Goal: Find specific page/section: Find specific page/section

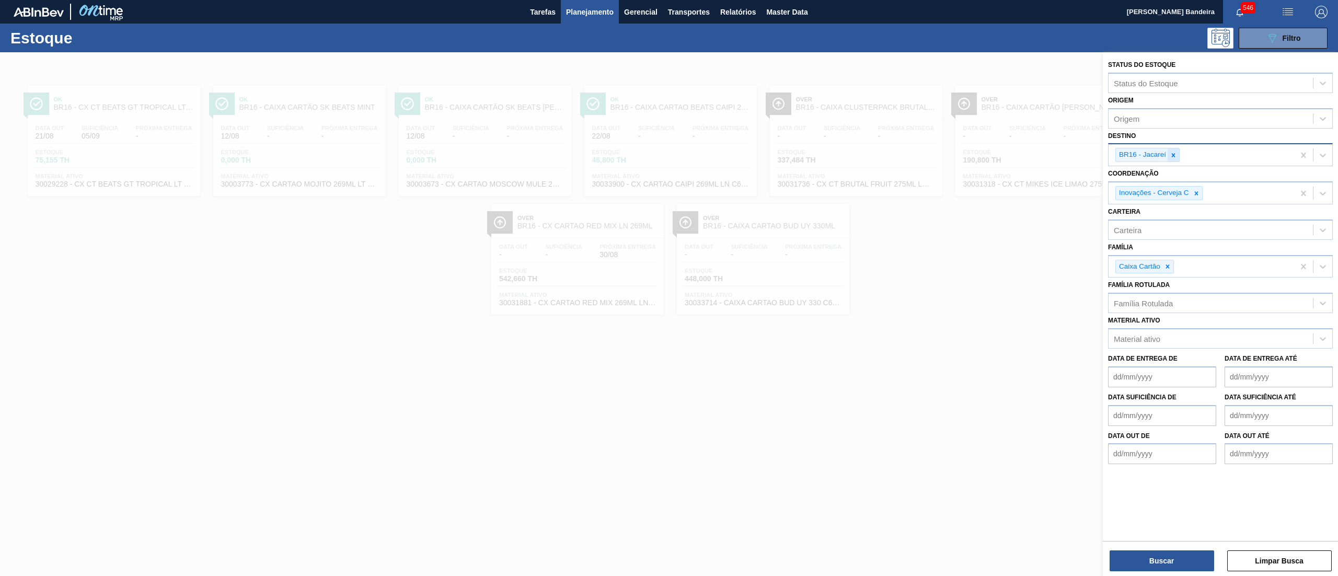
click at [1176, 153] on icon at bounding box center [1173, 155] width 7 height 7
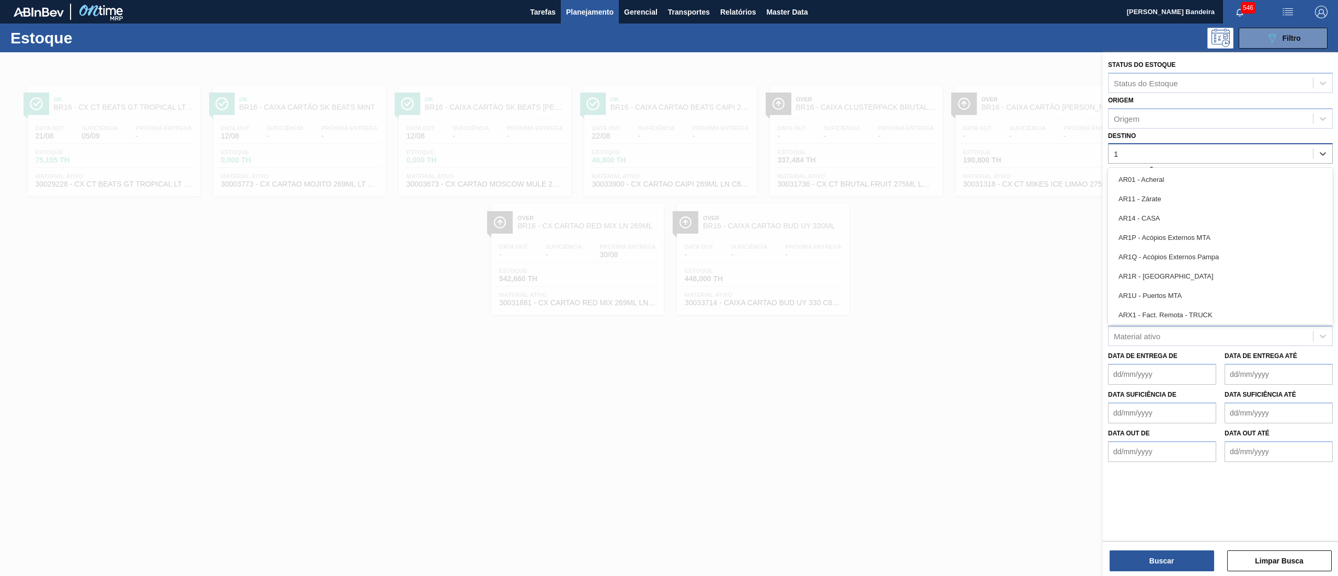
type input "10"
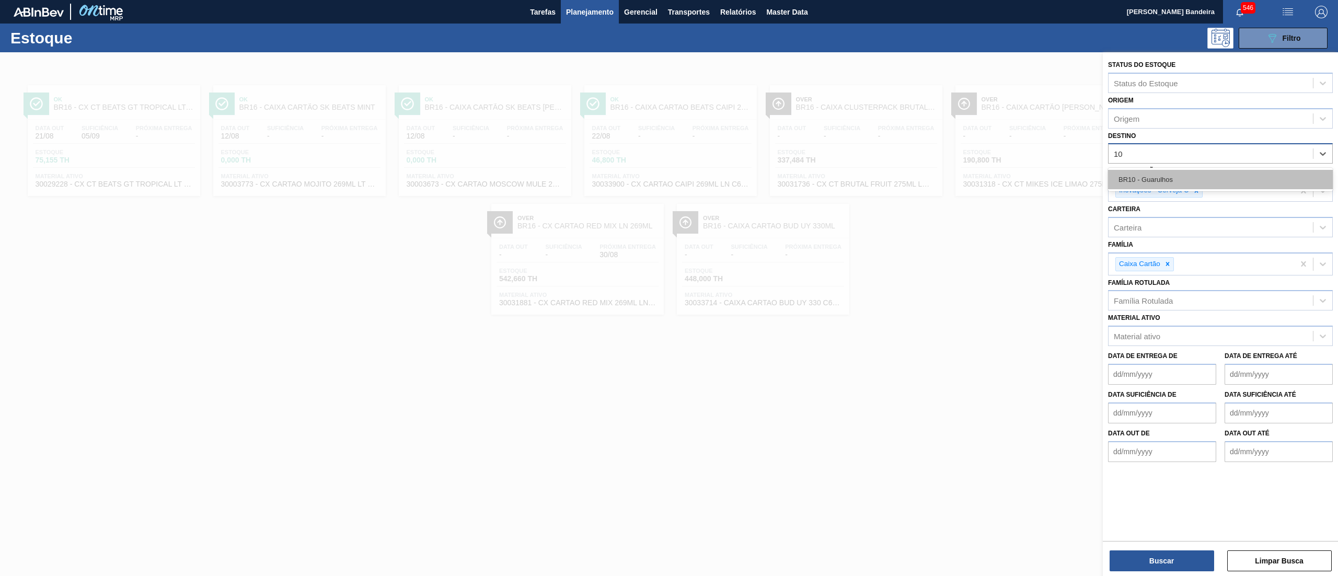
click at [1175, 181] on div "BR10 - Guarulhos" at bounding box center [1220, 179] width 225 height 19
click at [1165, 270] on div at bounding box center [1167, 266] width 11 height 13
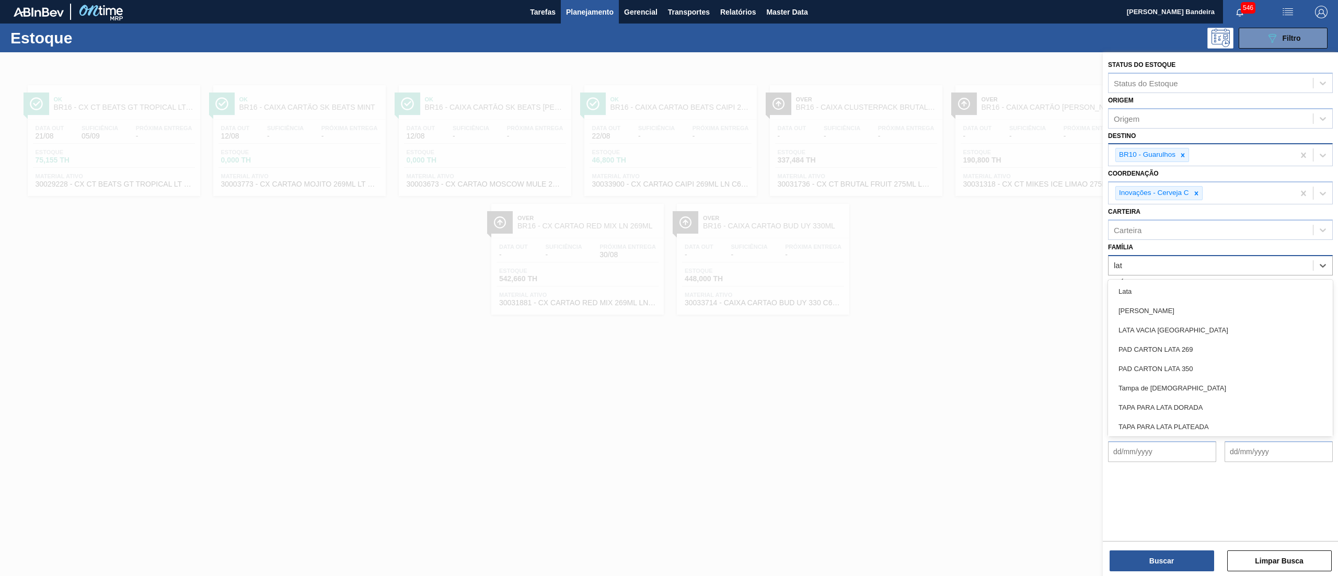
type input "lata"
click at [1166, 284] on div "Lata" at bounding box center [1220, 291] width 225 height 19
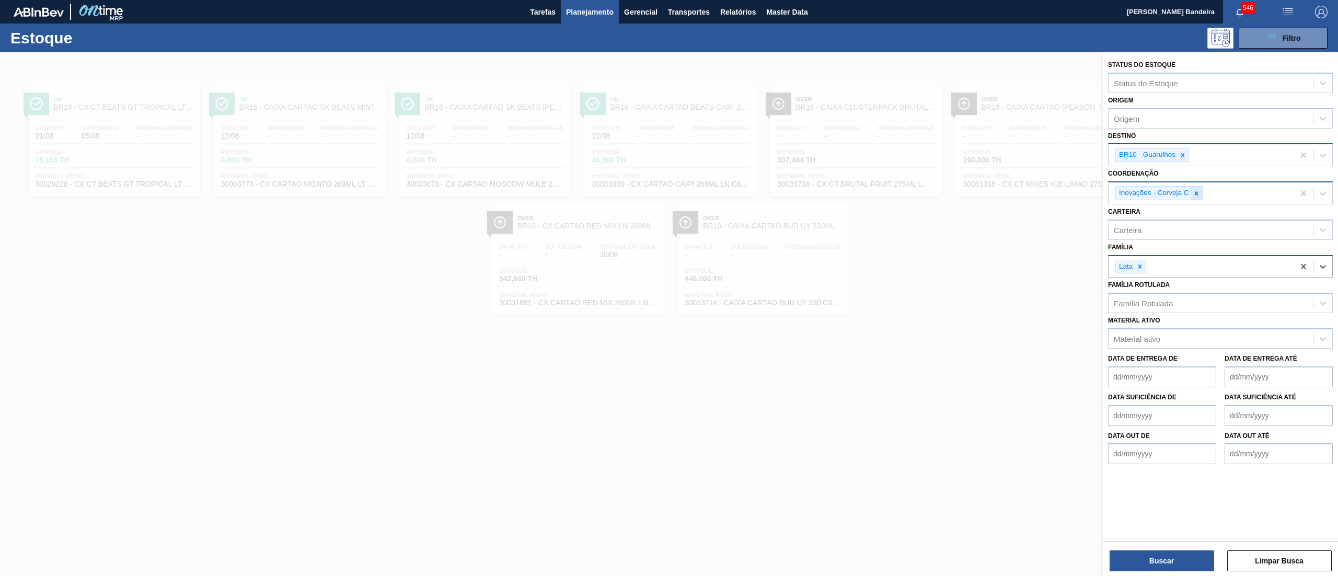
click at [1200, 194] on icon at bounding box center [1196, 193] width 7 height 7
click at [1153, 551] on button "Buscar" at bounding box center [1162, 560] width 105 height 21
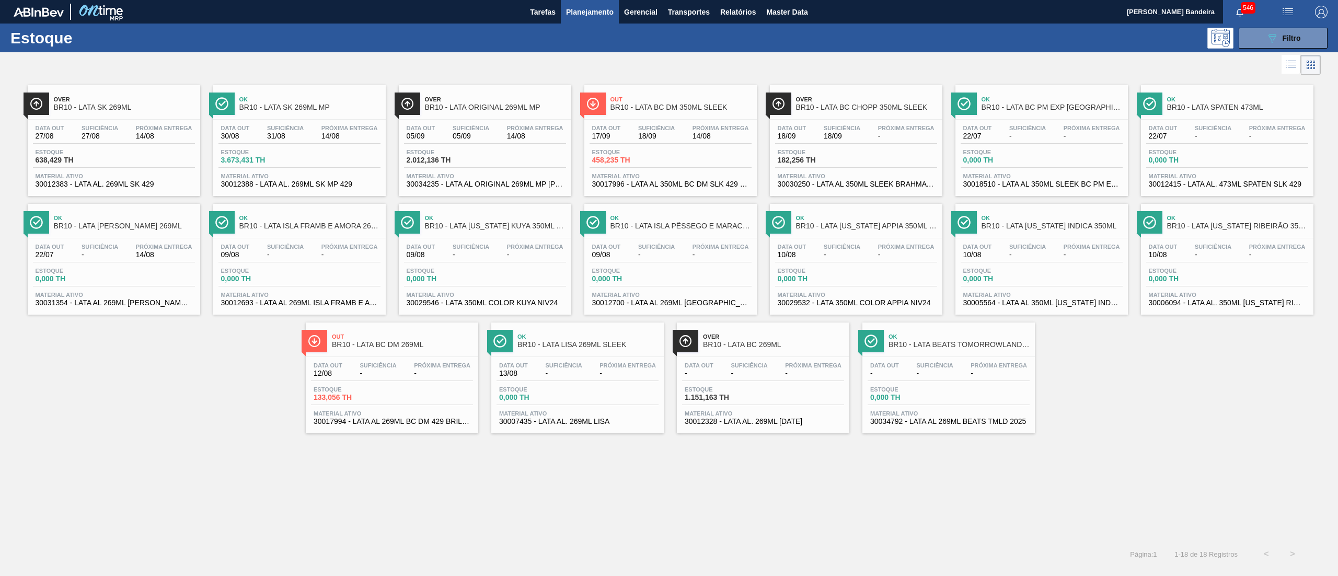
click at [988, 422] on span "30034792 - LATA AL 269ML BEATS TMLD 2025" at bounding box center [948, 422] width 157 height 8
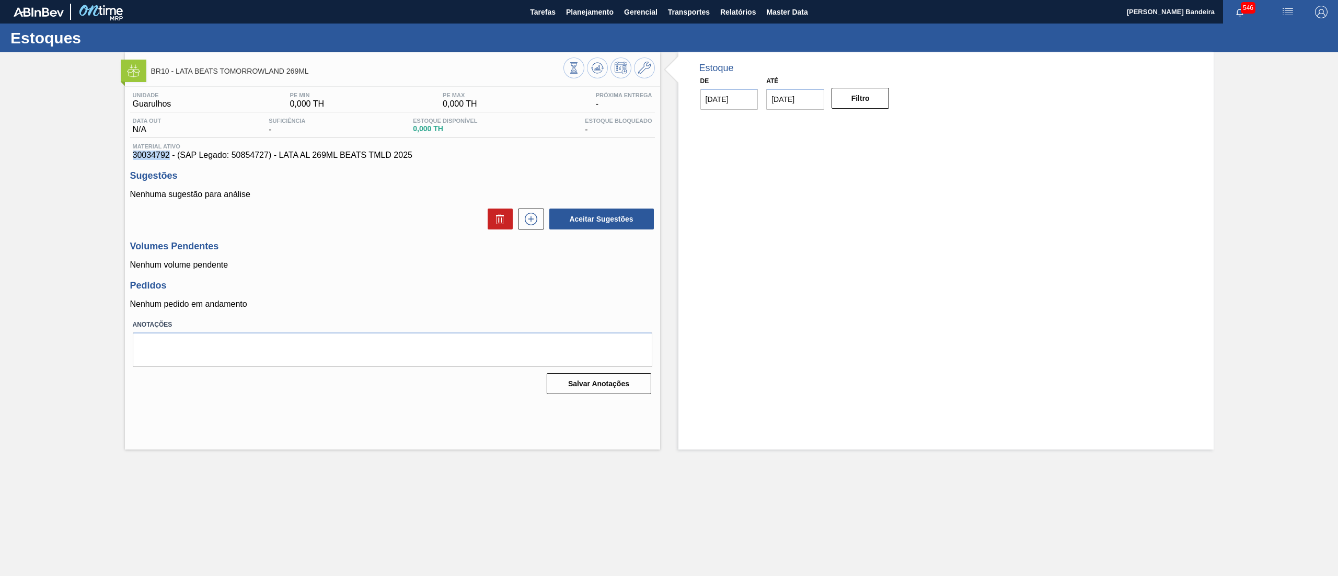
drag, startPoint x: 128, startPoint y: 157, endPoint x: 168, endPoint y: 156, distance: 40.3
click at [168, 156] on div "Unidade Guarulhos PE MIN 0,000 TH PE MAX 0,000 TH Próxima Entrega - Data out N/…" at bounding box center [392, 242] width 535 height 311
copy span "30034792"
click at [605, 18] on span "Planejamento" at bounding box center [590, 12] width 48 height 13
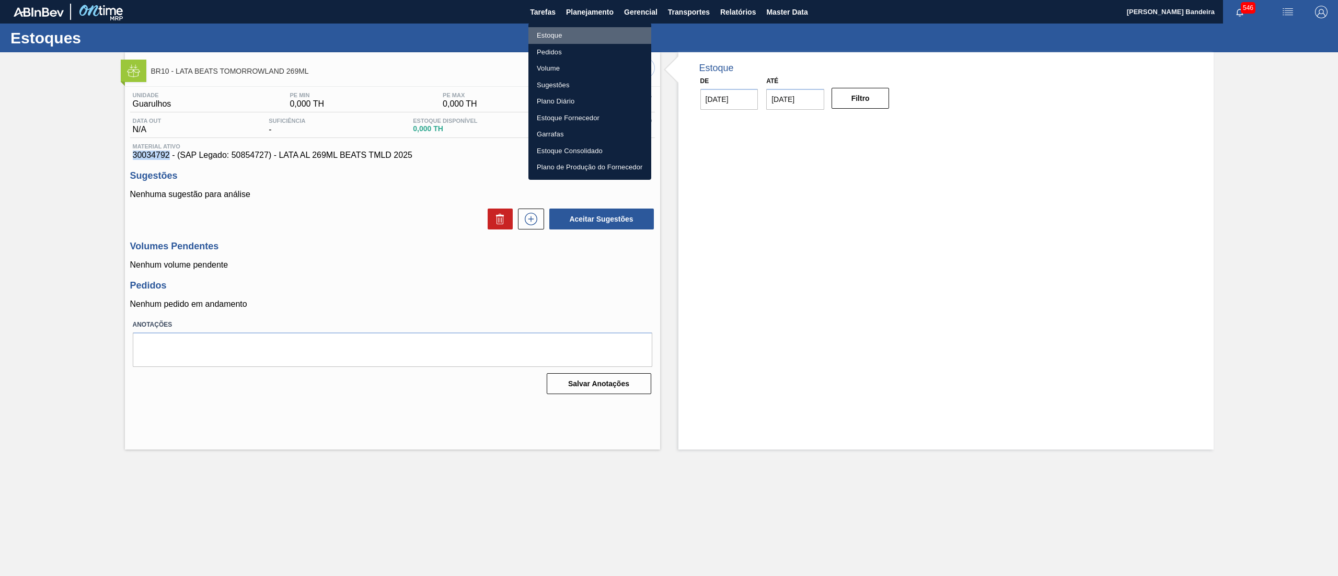
click at [589, 34] on li "Estoque" at bounding box center [589, 35] width 123 height 17
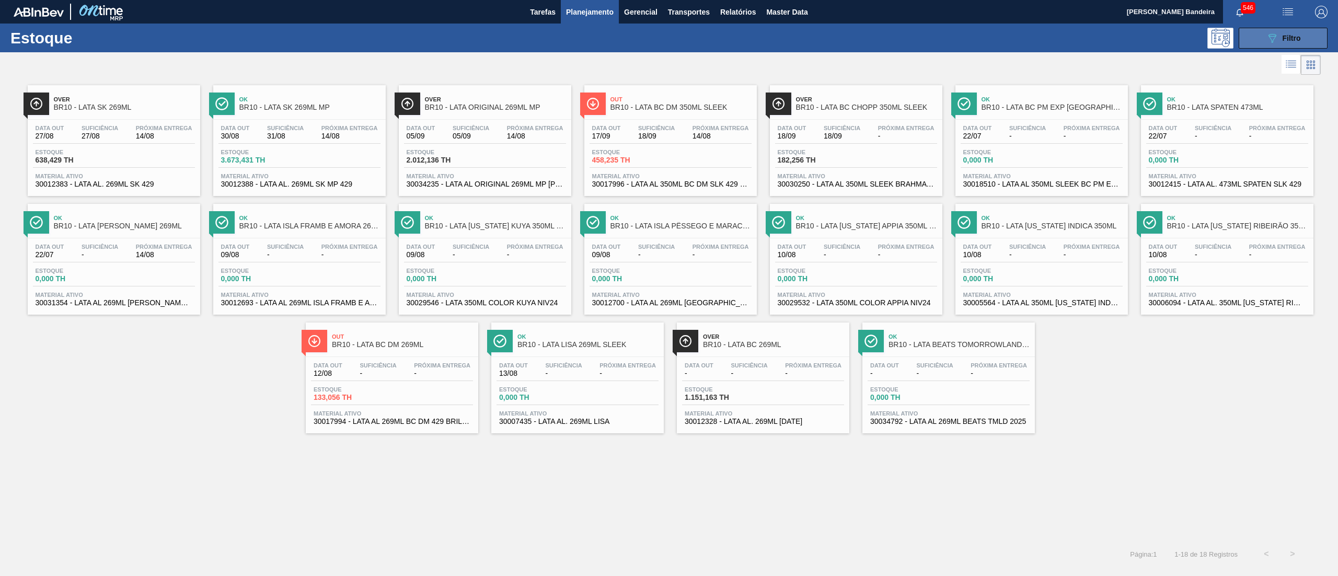
click at [1274, 39] on icon "089F7B8B-B2A5-4AFE-B5C0-19BA573D28AC" at bounding box center [1272, 38] width 13 height 13
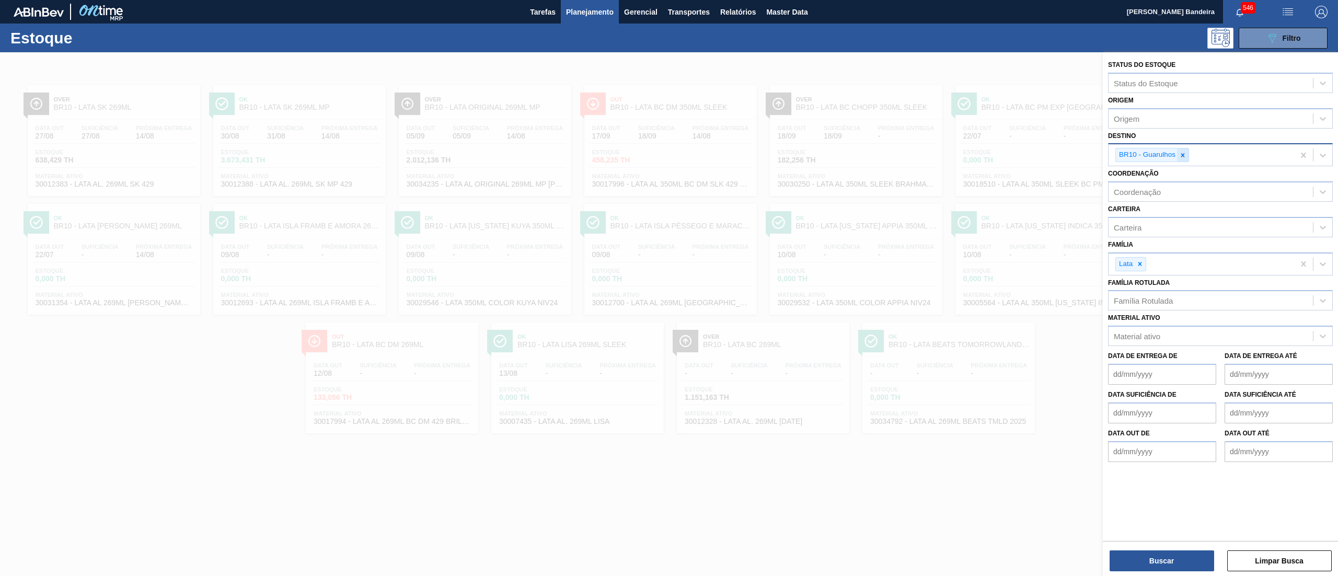
click at [1188, 157] on div at bounding box center [1182, 154] width 11 height 13
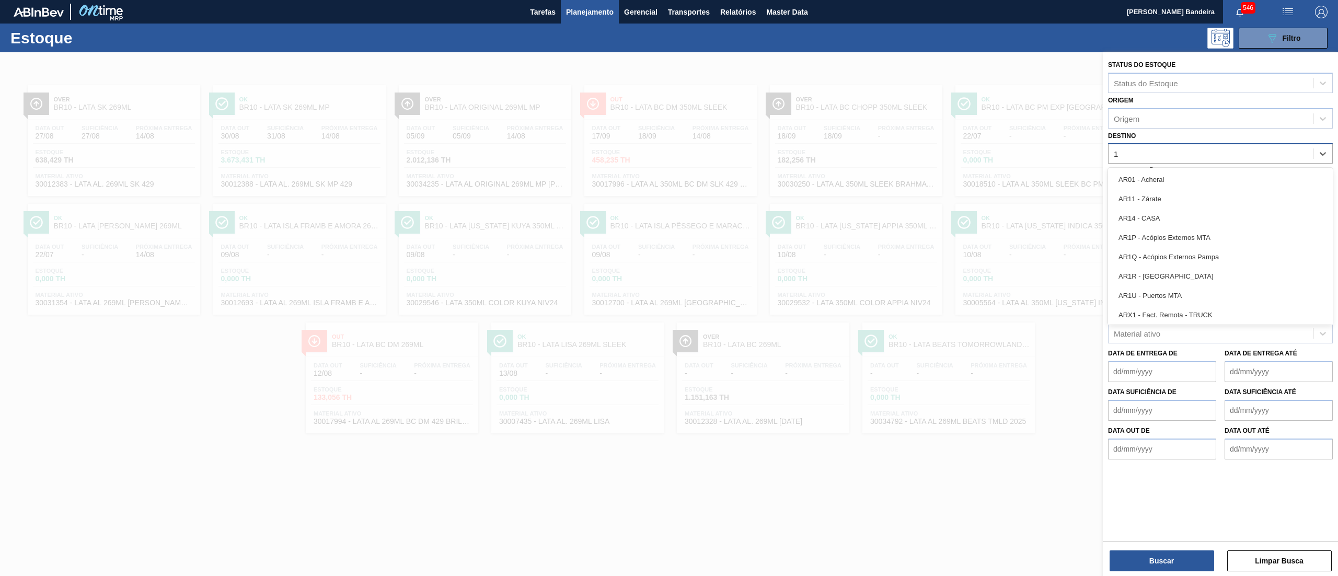
type input "16"
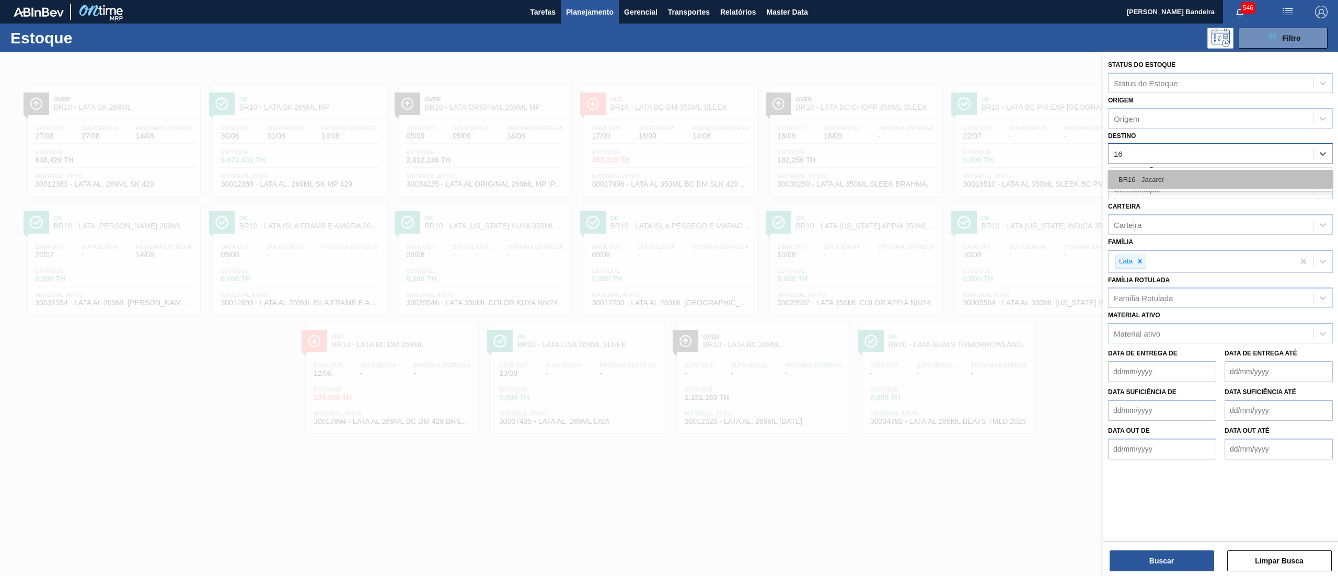
click at [1188, 170] on div "BR16 - Jacareí" at bounding box center [1220, 179] width 225 height 19
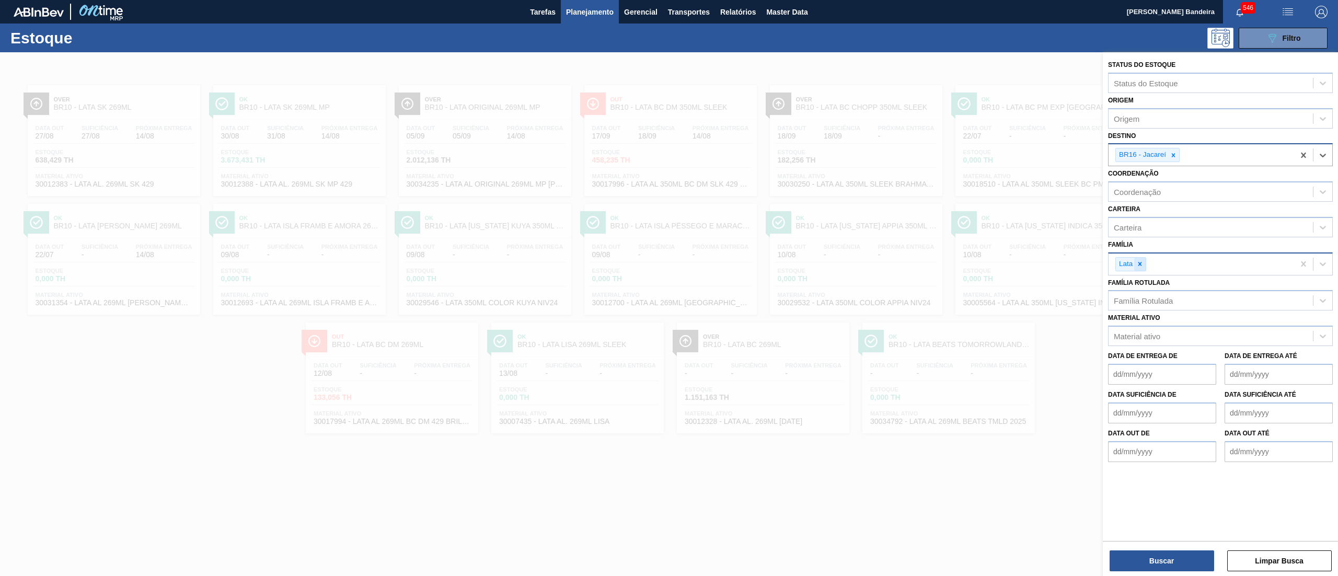
click at [1142, 269] on div at bounding box center [1139, 264] width 11 height 13
type input "caixa"
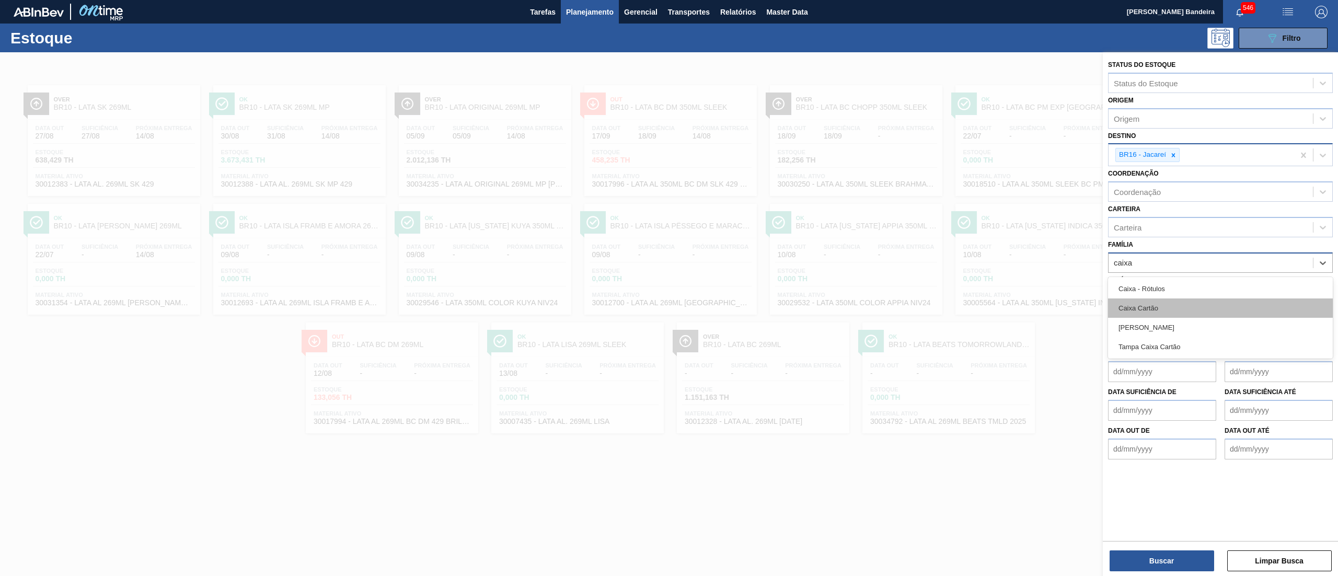
click at [1166, 310] on div "Caixa Cartão" at bounding box center [1220, 307] width 225 height 19
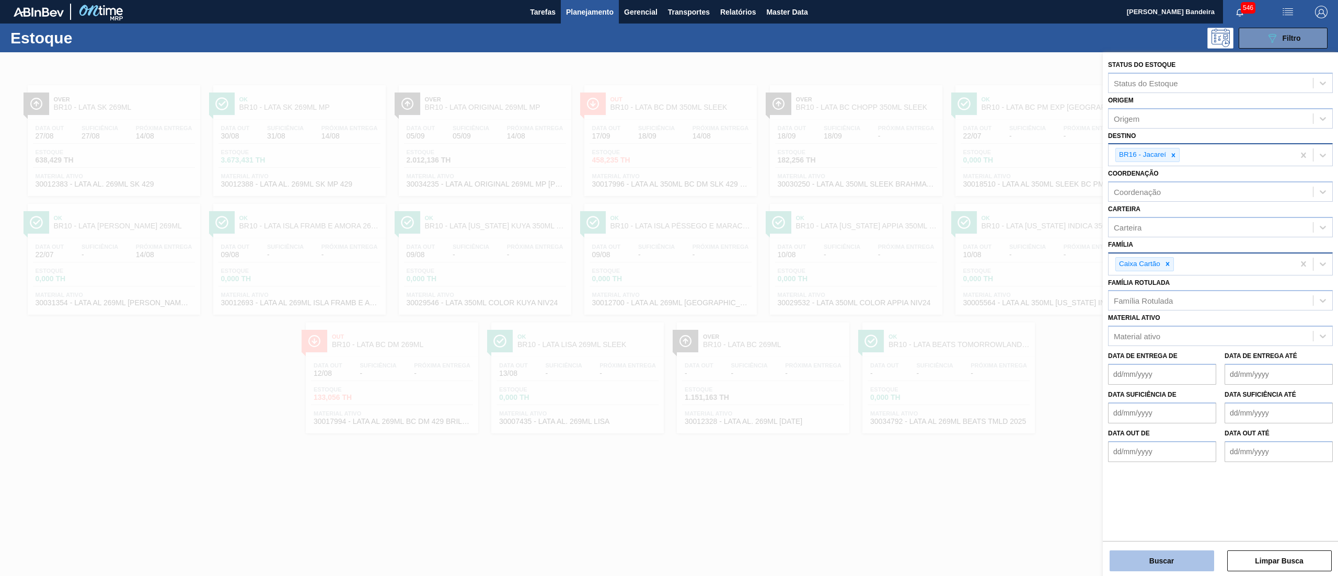
click at [1183, 555] on button "Buscar" at bounding box center [1162, 560] width 105 height 21
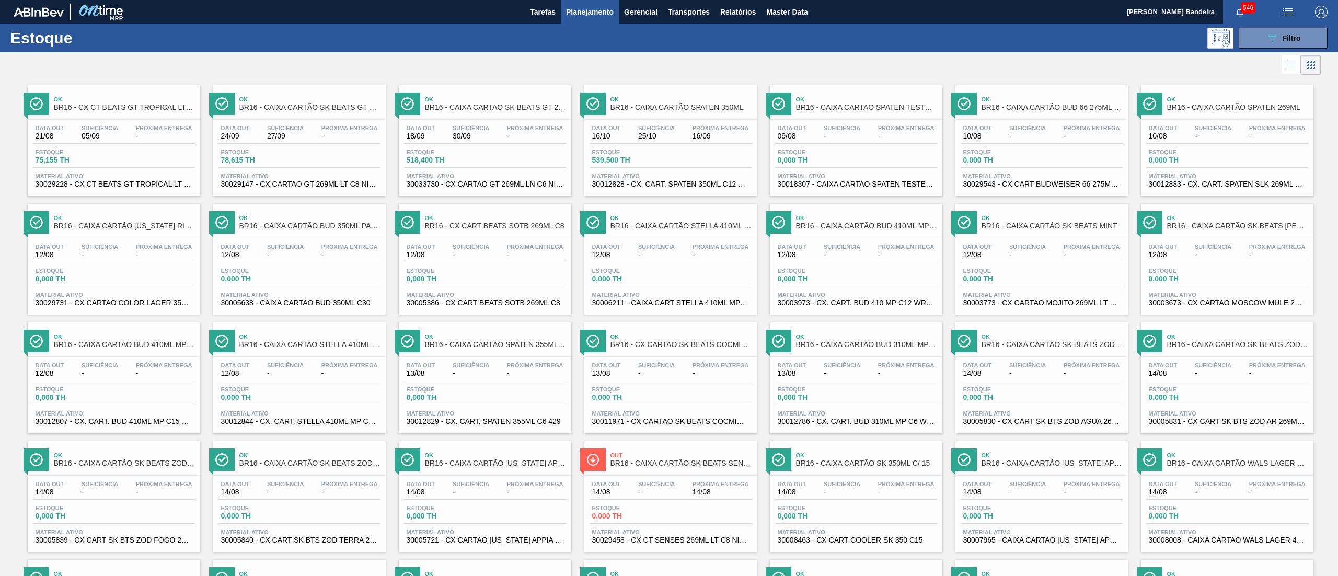
scroll to position [479, 0]
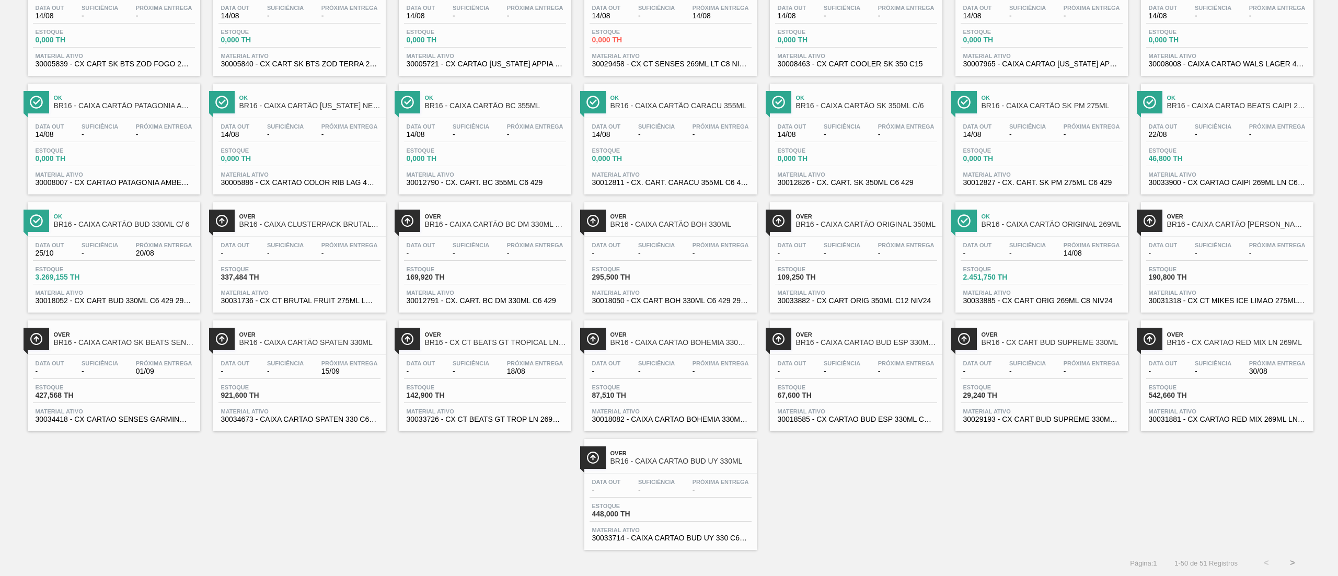
click at [1260, 339] on span "BR16 - CX CARTAO RED MIX LN 269ML" at bounding box center [1237, 343] width 141 height 8
